Goal: Complete application form: Complete application form

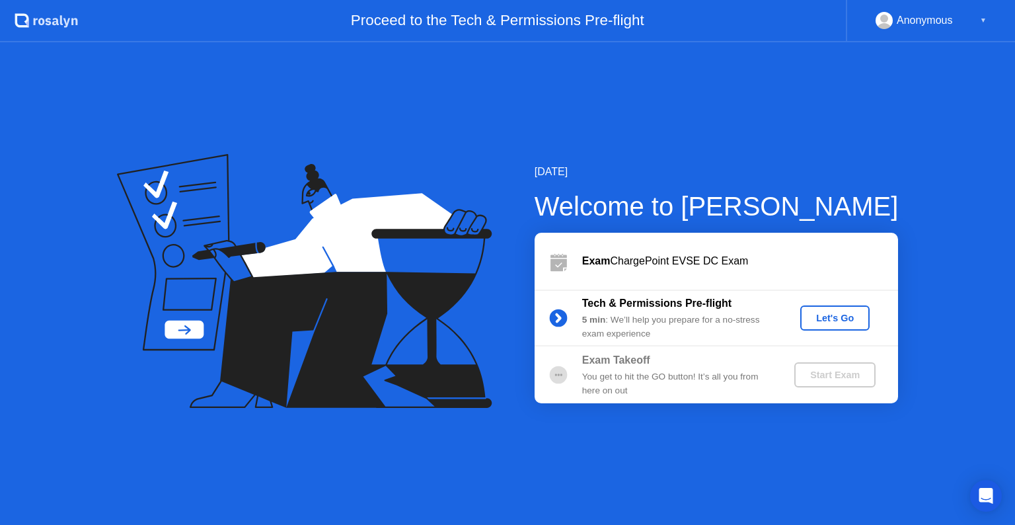
click at [839, 325] on button "Let's Go" at bounding box center [834, 317] width 69 height 25
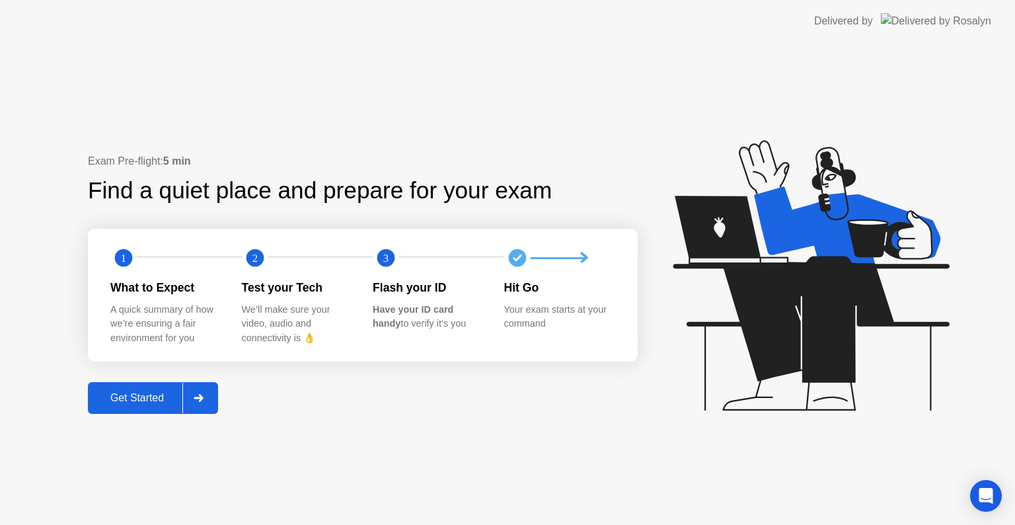
click at [118, 386] on button "Get Started" at bounding box center [153, 398] width 130 height 32
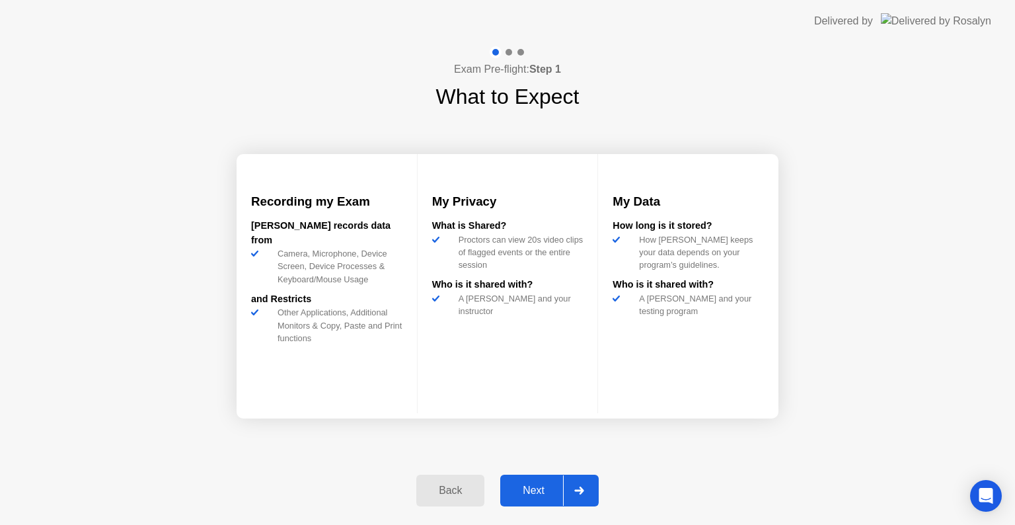
click at [525, 481] on button "Next" at bounding box center [549, 491] width 98 height 32
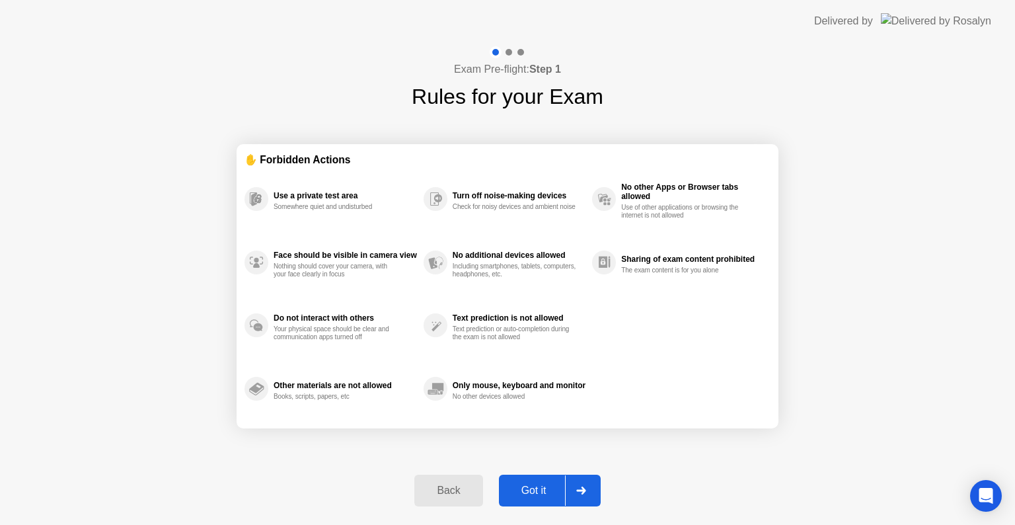
click at [534, 479] on button "Got it" at bounding box center [550, 491] width 102 height 32
select select "**********"
select select "*******"
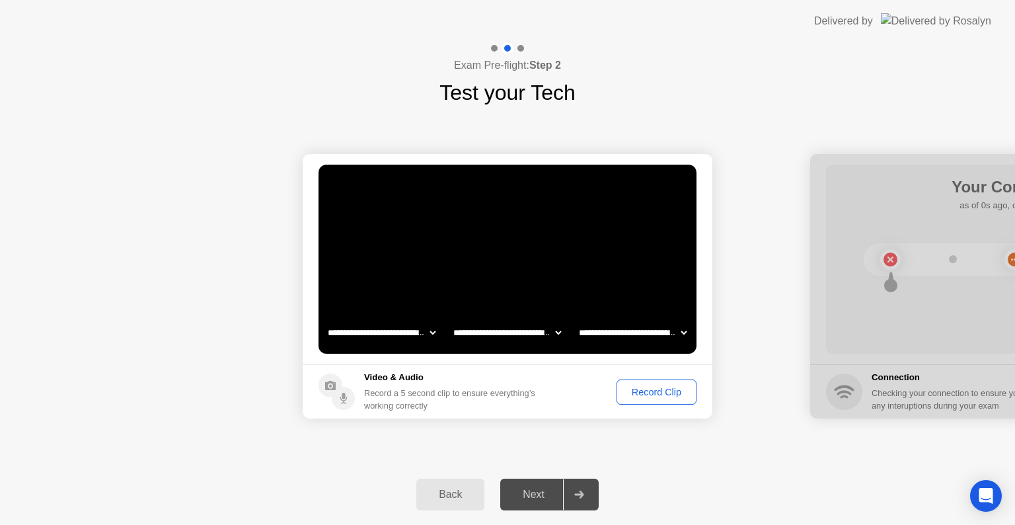
click at [644, 393] on div "Record Clip" at bounding box center [656, 392] width 71 height 11
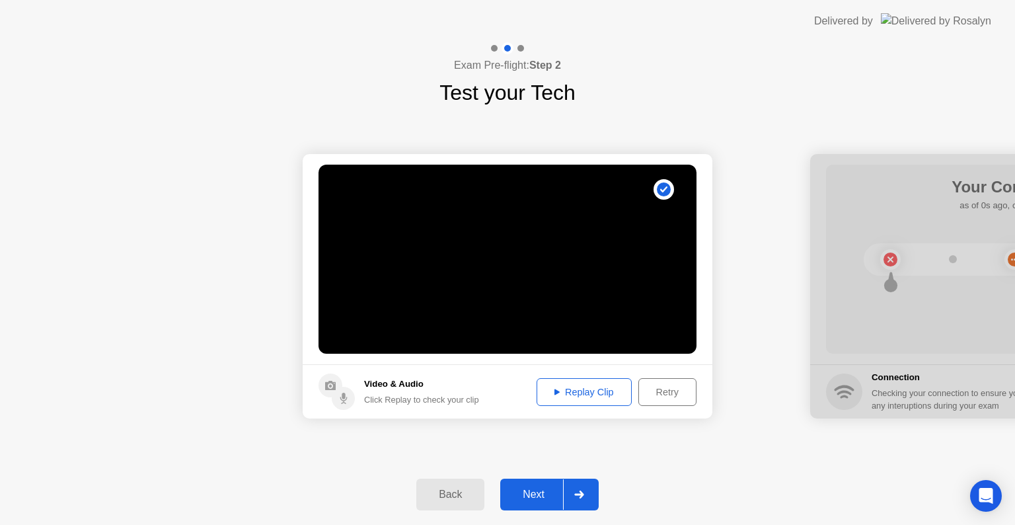
click at [539, 488] on div "Next" at bounding box center [533, 494] width 59 height 12
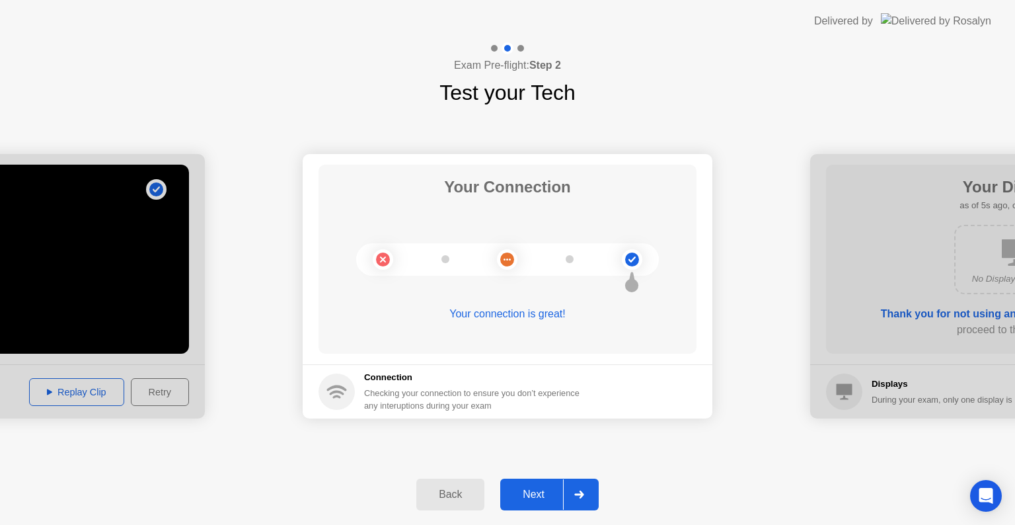
click at [545, 489] on div "Next" at bounding box center [533, 494] width 59 height 12
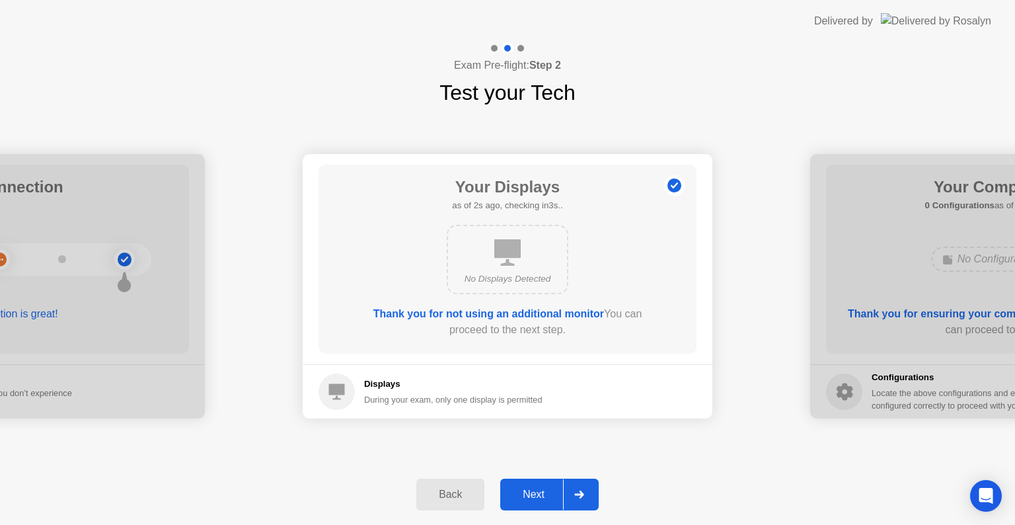
click at [545, 489] on div "Next" at bounding box center [533, 494] width 59 height 12
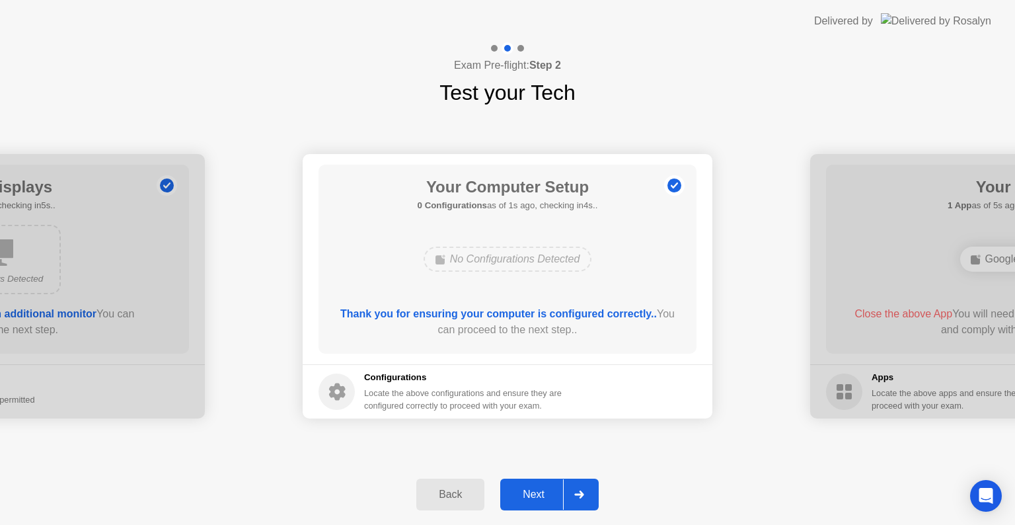
click at [545, 489] on div "Next" at bounding box center [533, 494] width 59 height 12
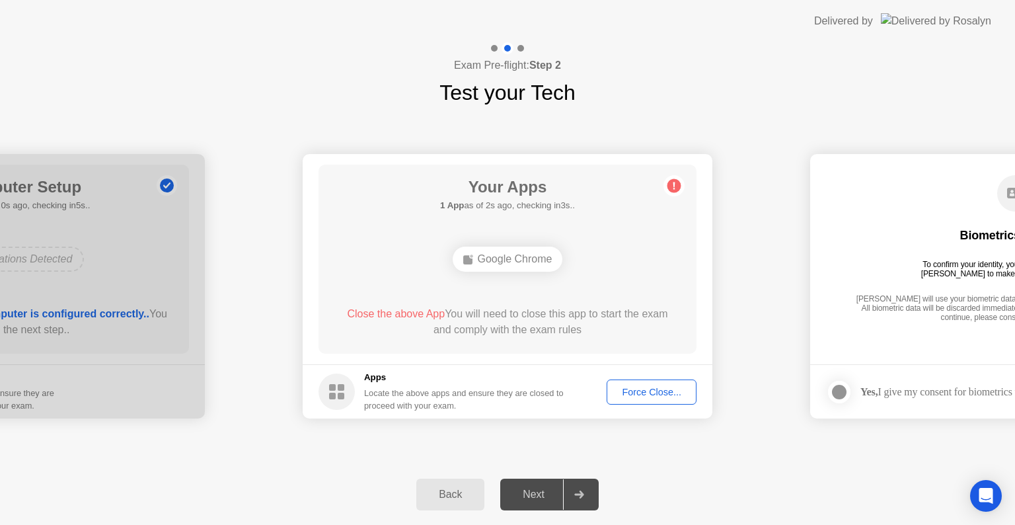
click at [660, 383] on button "Force Close..." at bounding box center [652, 391] width 90 height 25
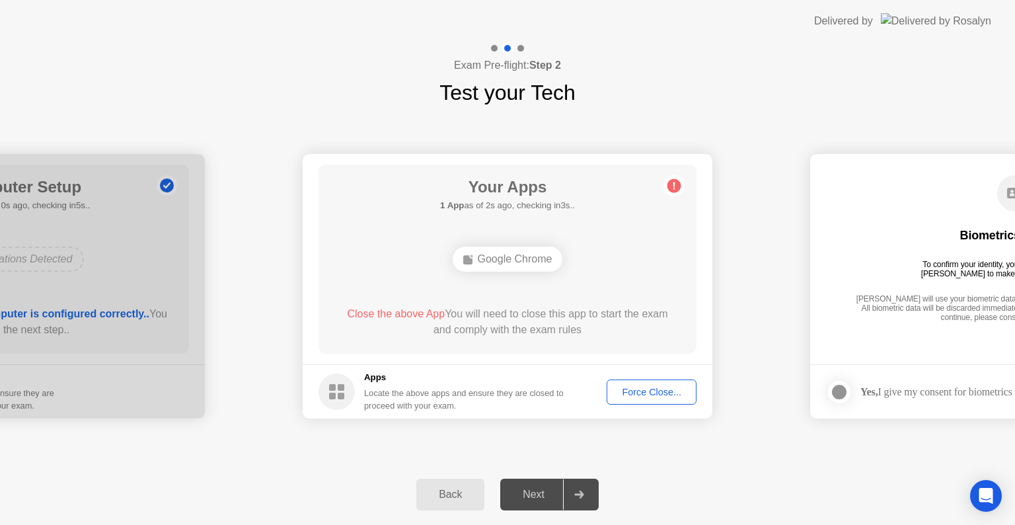
click at [646, 395] on div "Force Close..." at bounding box center [651, 392] width 81 height 11
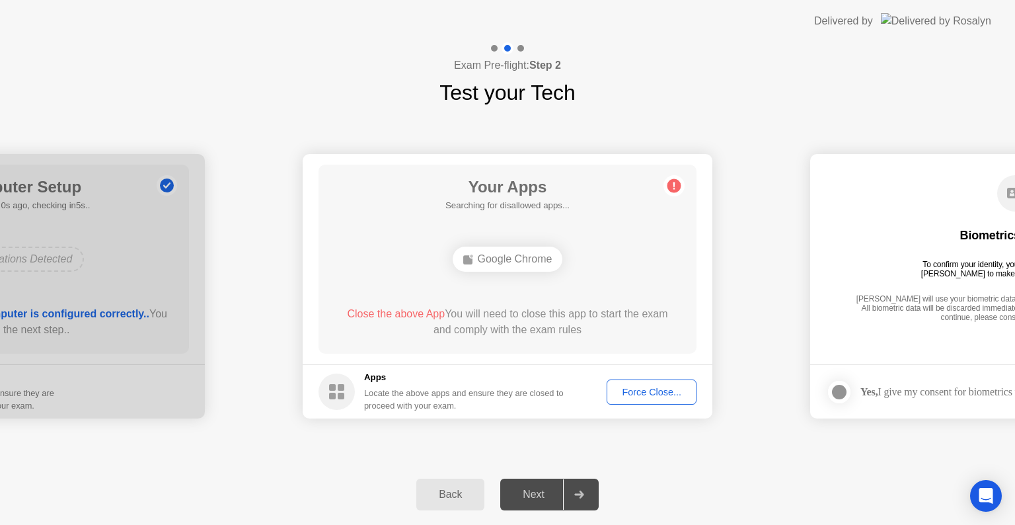
click at [619, 392] on div "Force Close..." at bounding box center [651, 392] width 81 height 11
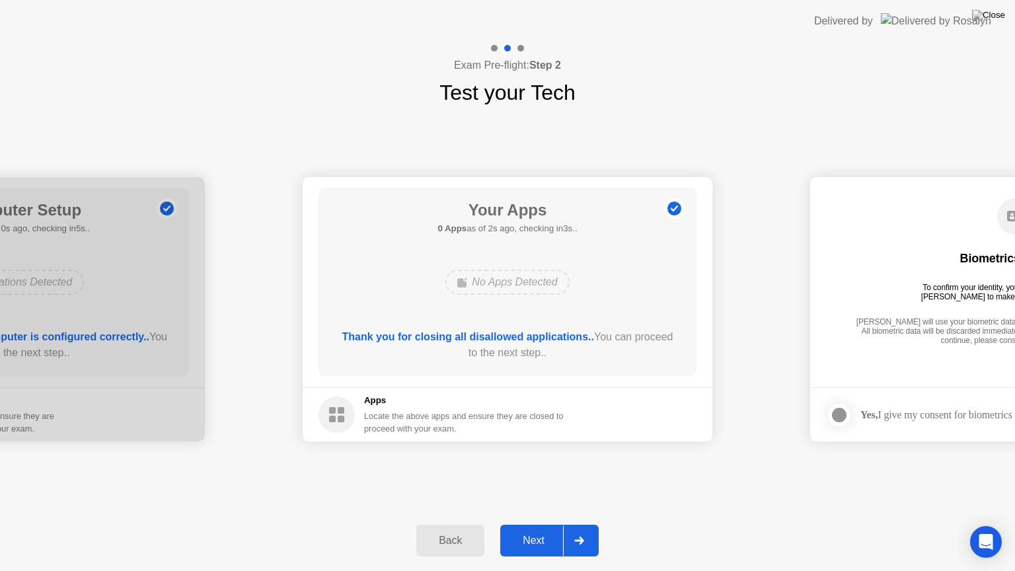
click at [541, 524] on div "Next" at bounding box center [533, 541] width 59 height 12
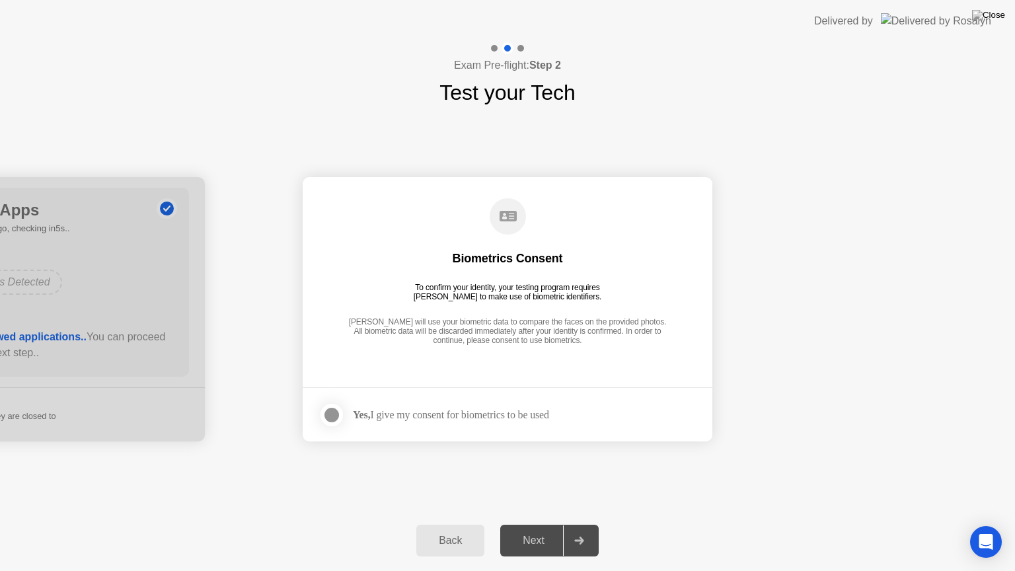
click at [334, 407] on div at bounding box center [332, 415] width 16 height 16
click at [530, 524] on div "Next" at bounding box center [533, 541] width 59 height 12
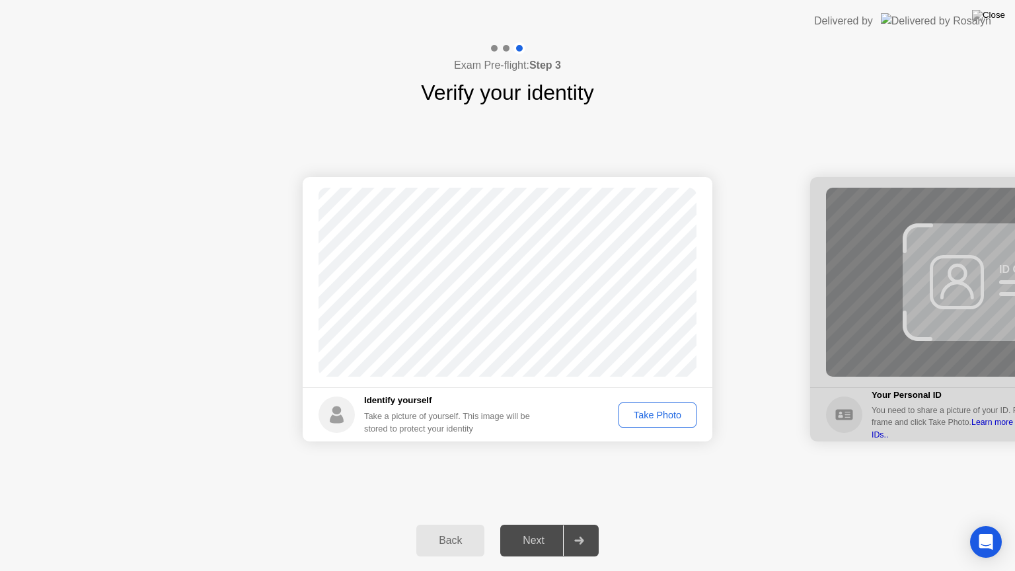
click at [653, 417] on div "Take Photo" at bounding box center [657, 415] width 69 height 11
click at [547, 524] on div "Next" at bounding box center [533, 541] width 59 height 12
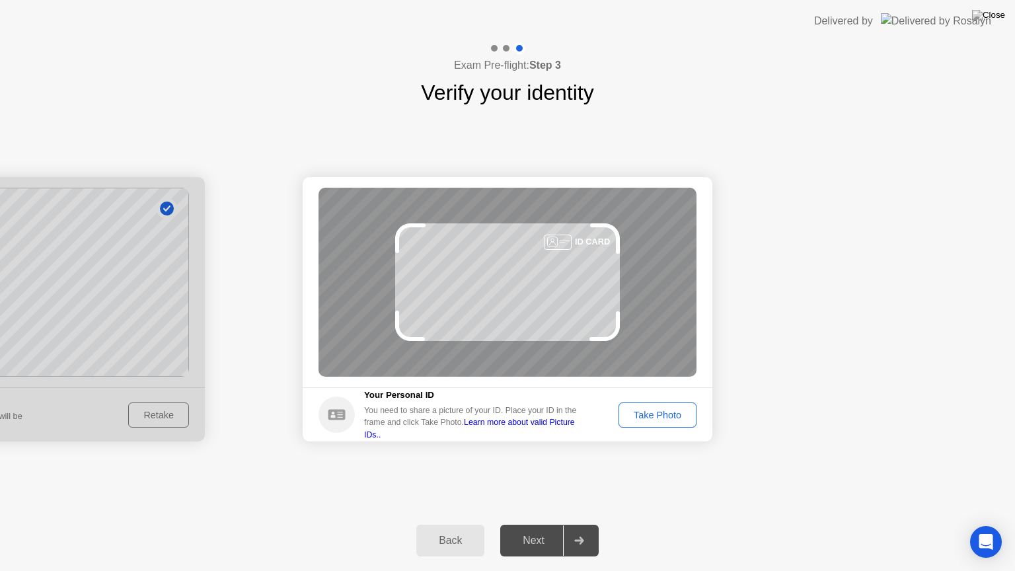
click at [654, 413] on div "Take Photo" at bounding box center [657, 415] width 69 height 11
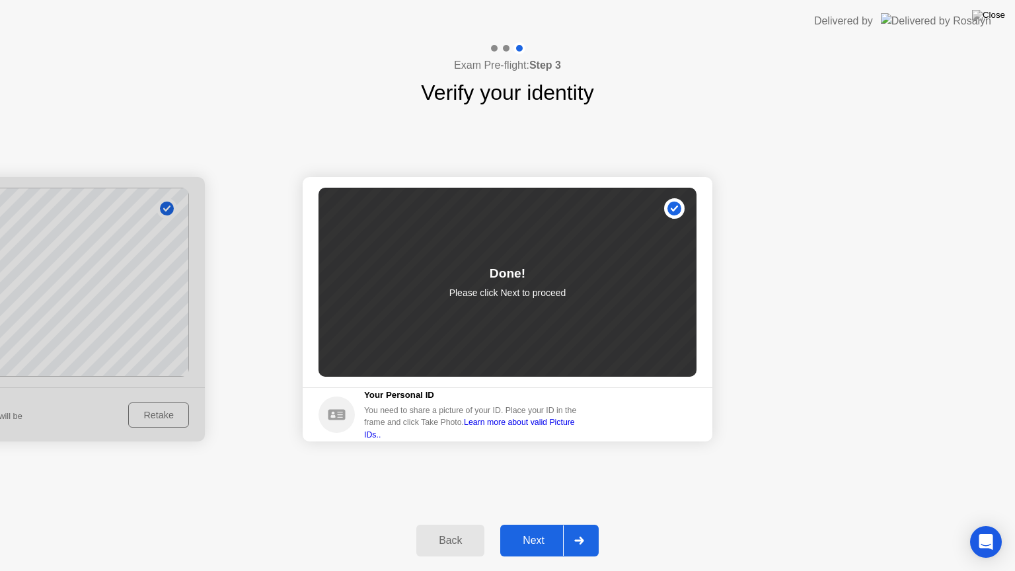
click at [535, 524] on div "Next" at bounding box center [533, 541] width 59 height 12
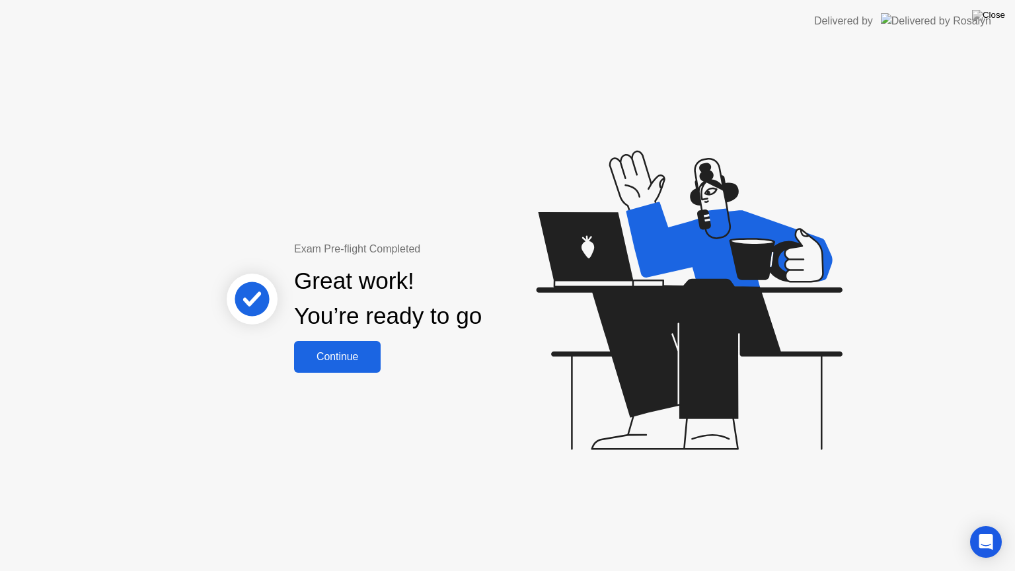
click at [352, 351] on div "Continue" at bounding box center [337, 357] width 79 height 12
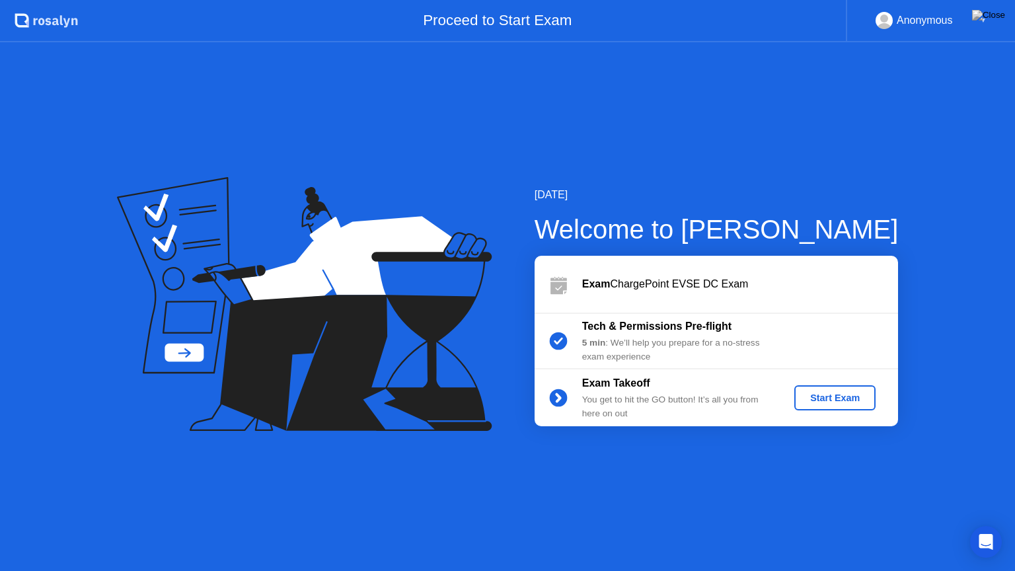
click at [845, 397] on div "Start Exam" at bounding box center [835, 398] width 71 height 11
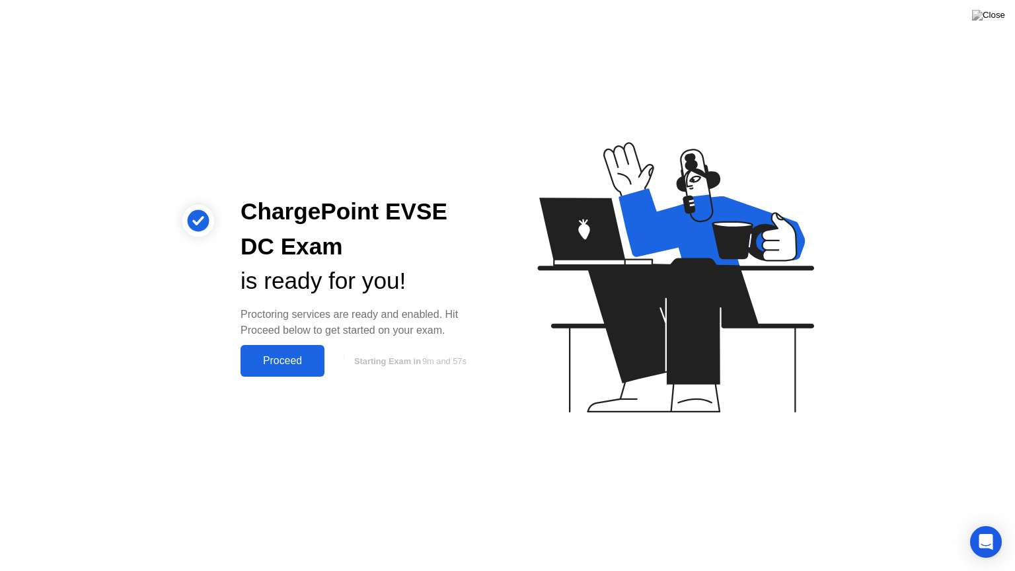
click at [284, 365] on div "Proceed" at bounding box center [283, 361] width 76 height 12
